Goal: Transaction & Acquisition: Book appointment/travel/reservation

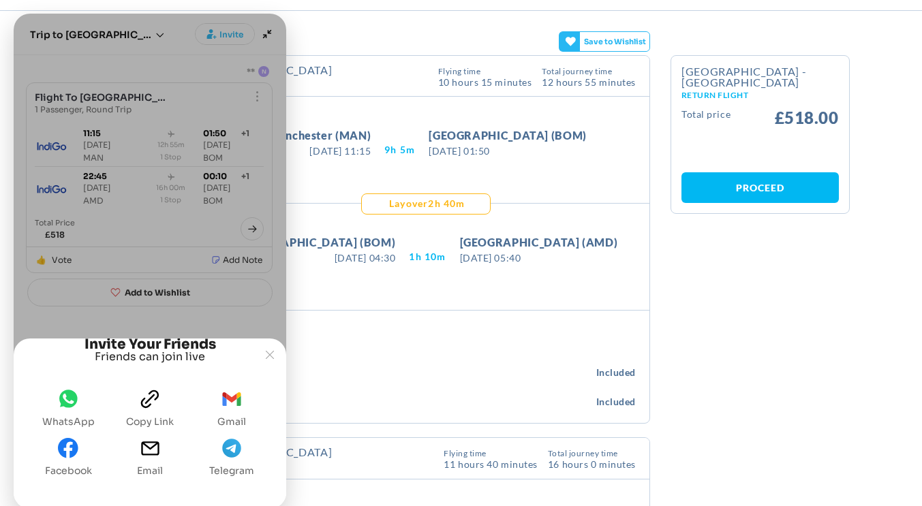
click at [69, 401] on icon "WhatsApp" at bounding box center [68, 398] width 13 height 11
click at [685, 277] on div "Flight Details Calendar BACK TO RESULTS Manchester - Ahmedabad Outbound Flight …" at bounding box center [461, 444] width 797 height 778
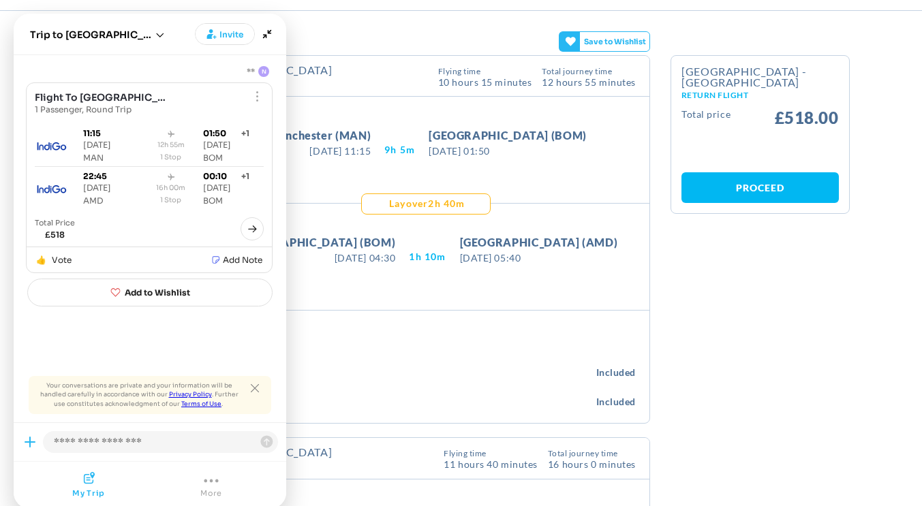
click at [685, 277] on div "Flight Details Calendar BACK TO RESULTS Manchester - Ahmedabad Outbound Flight …" at bounding box center [461, 444] width 797 height 778
click at [277, 34] on joyned-hero-header "Joyned Window" at bounding box center [150, 35] width 273 height 42
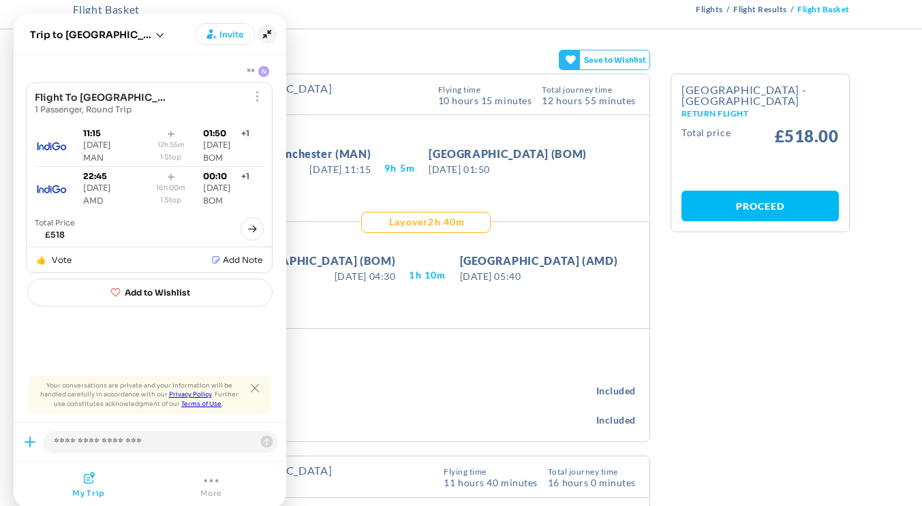
scroll to position [74, 0]
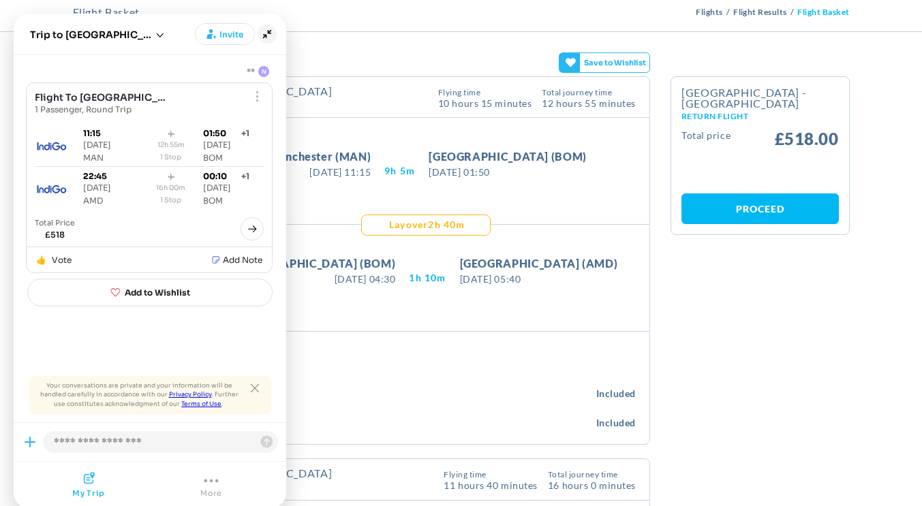
click at [268, 34] on icon "Minimize" at bounding box center [267, 34] width 19 height 19
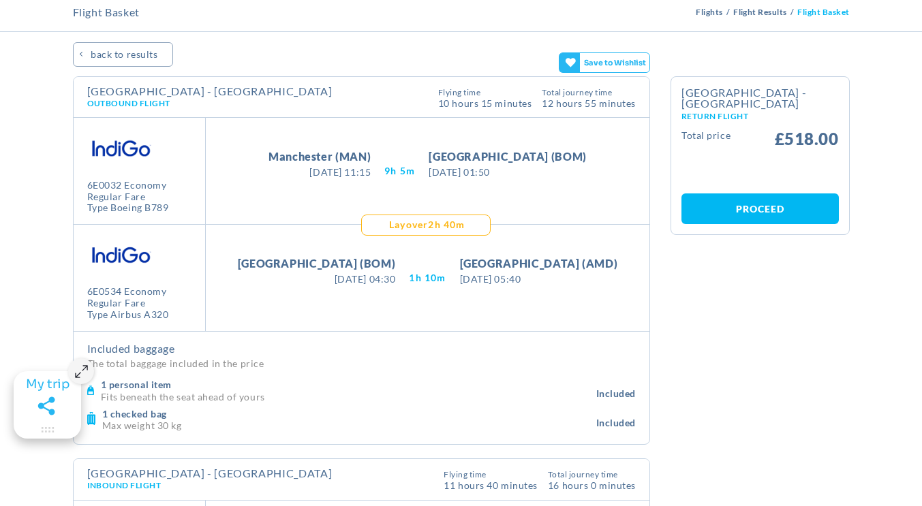
scroll to position [0, 0]
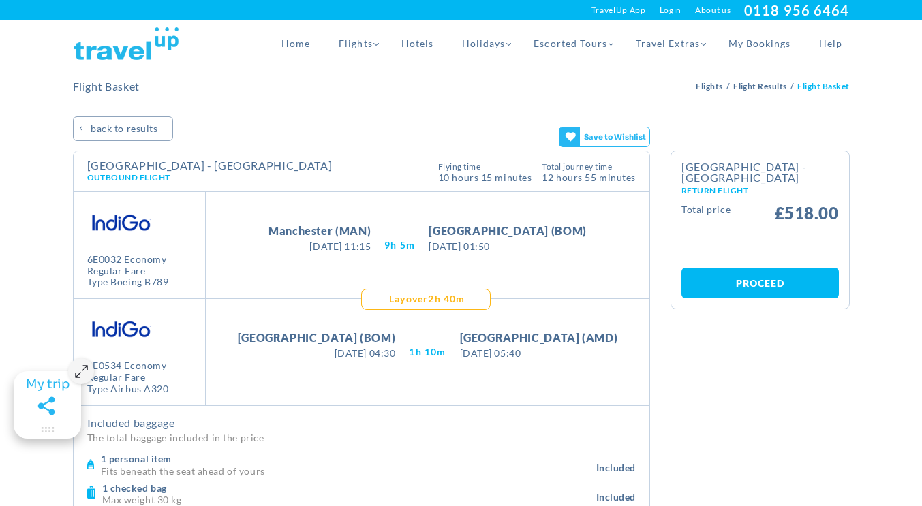
click at [82, 373] on icon "Maximize" at bounding box center [81, 371] width 13 height 13
click at [79, 371] on icon "Maximize" at bounding box center [81, 371] width 13 height 13
drag, startPoint x: 72, startPoint y: 389, endPoint x: 0, endPoint y: 490, distance: 123.6
click at [0, 490] on gamitee-floater-minimize-handle "Maximize" at bounding box center [33, 472] width 67 height 67
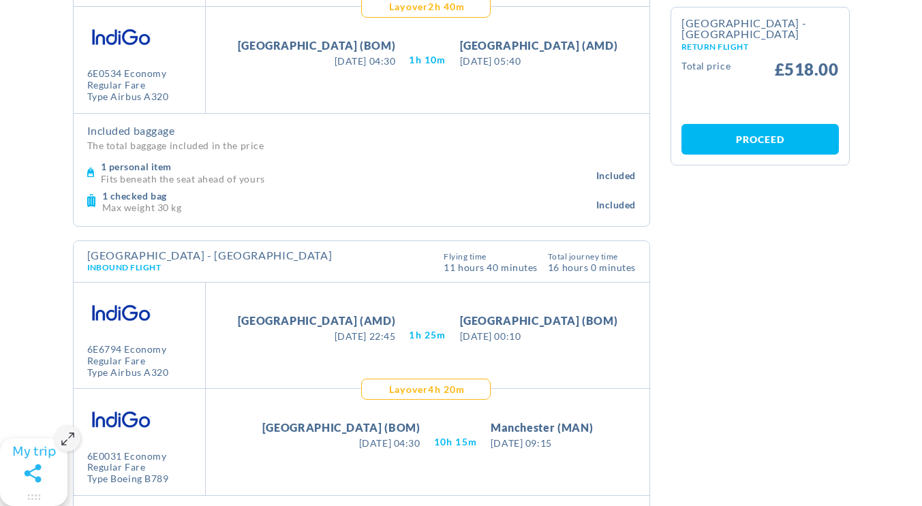
scroll to position [292, 0]
click at [617, 417] on div "Take Off Mumbai (BOM) Thursday 22 Jan 2026 04:30 Thu 22 Jan 2026 04:30 10H 15M …" at bounding box center [428, 443] width 444 height 106
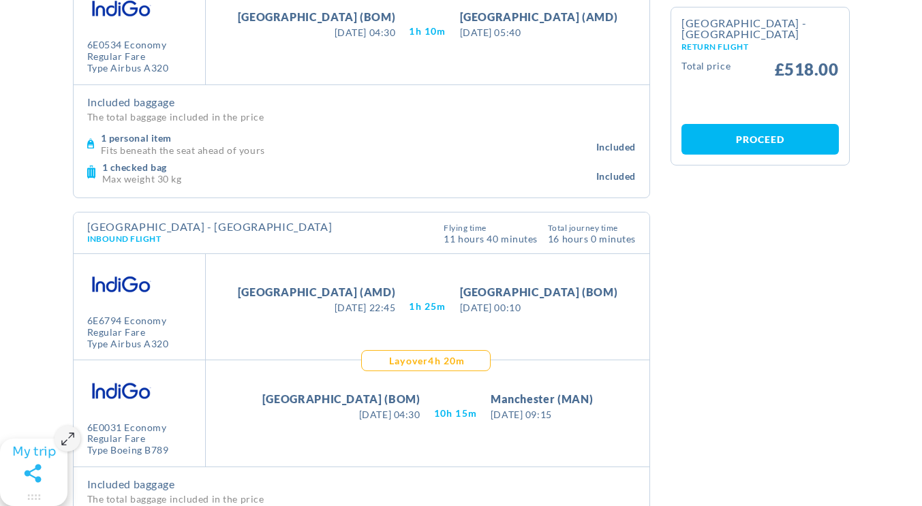
scroll to position [322, 0]
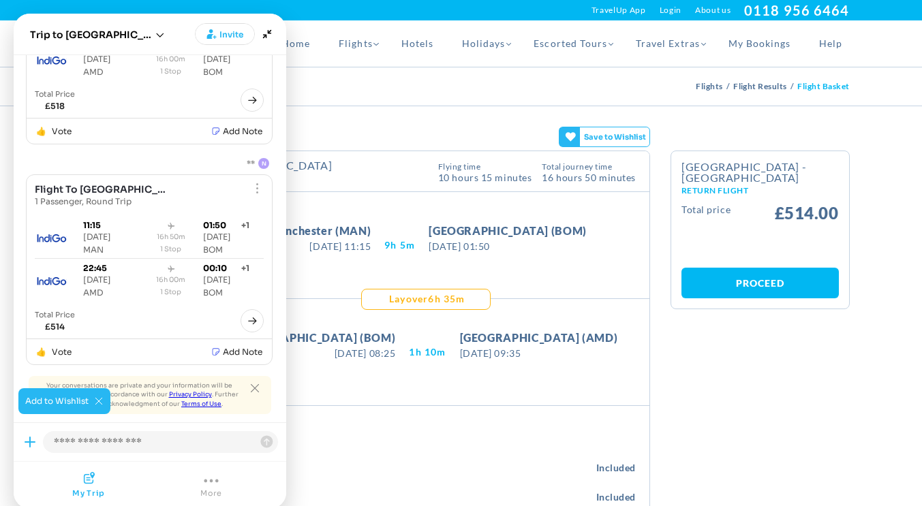
click at [769, 269] on link "Proceed" at bounding box center [759, 283] width 157 height 31
